Goal: Task Accomplishment & Management: Manage account settings

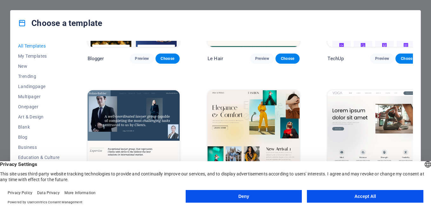
scroll to position [2135, 0]
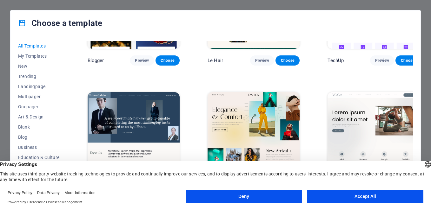
click at [263, 92] on img at bounding box center [254, 134] width 92 height 85
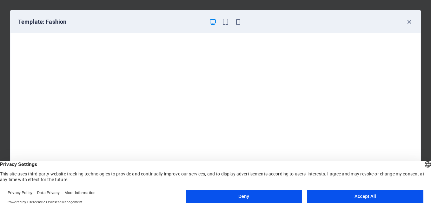
click at [282, 198] on button "Deny" at bounding box center [244, 196] width 116 height 13
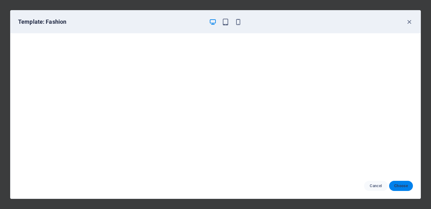
click at [401, 189] on span "Choose" at bounding box center [401, 186] width 14 height 5
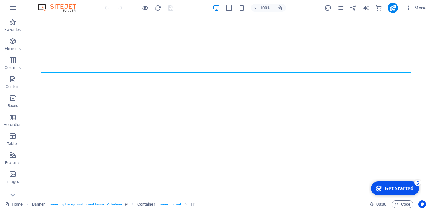
click at [388, 191] on div "Get Started" at bounding box center [399, 188] width 29 height 7
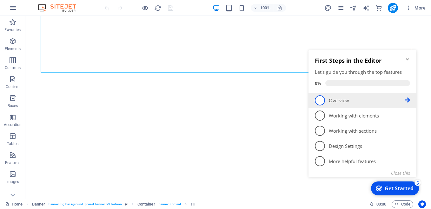
click at [315, 104] on link "1 Overview - incomplete" at bounding box center [362, 101] width 95 height 10
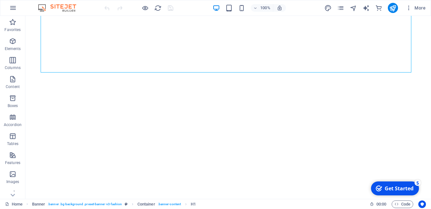
click at [399, 184] on div "checkmark Get Started 5" at bounding box center [395, 189] width 48 height 14
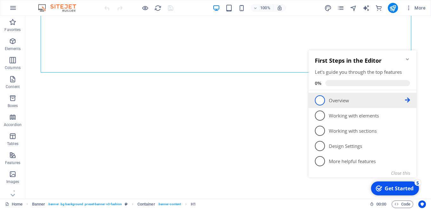
click at [327, 98] on link "1 Overview - incomplete" at bounding box center [362, 101] width 95 height 10
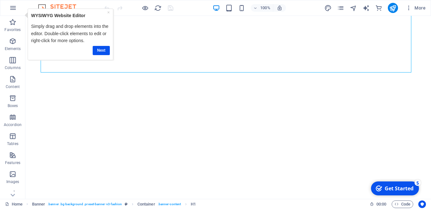
click at [392, 187] on div "Get Started" at bounding box center [399, 188] width 29 height 7
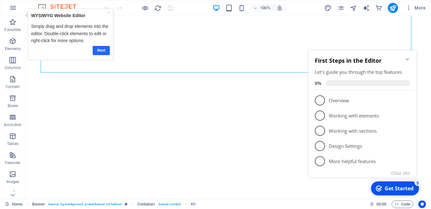
click at [102, 48] on link "Next" at bounding box center [101, 50] width 17 height 9
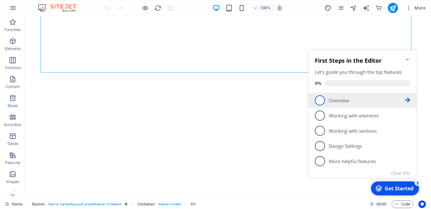
click at [358, 99] on p "Overview - incomplete" at bounding box center [367, 100] width 76 height 7
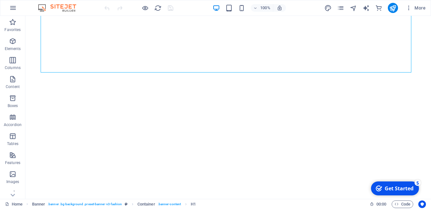
click at [393, 190] on div "Get Started" at bounding box center [399, 188] width 29 height 7
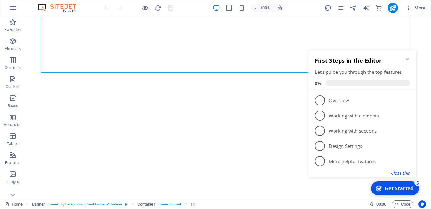
click at [399, 173] on button "Close this" at bounding box center [400, 173] width 19 height 6
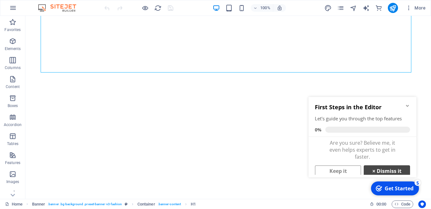
click at [381, 167] on link "× Dismiss it" at bounding box center [387, 171] width 46 height 11
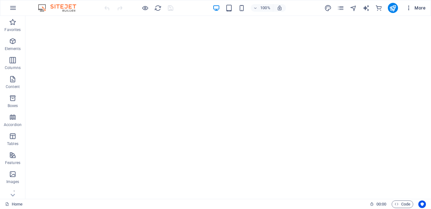
click at [409, 8] on icon "button" at bounding box center [409, 8] width 6 height 6
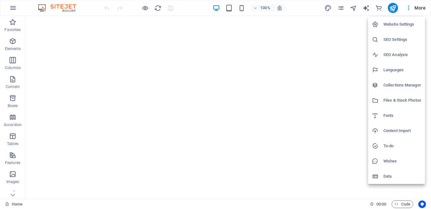
click at [395, 23] on h6 "Website Settings" at bounding box center [402, 25] width 38 height 8
